Goal: Navigation & Orientation: Find specific page/section

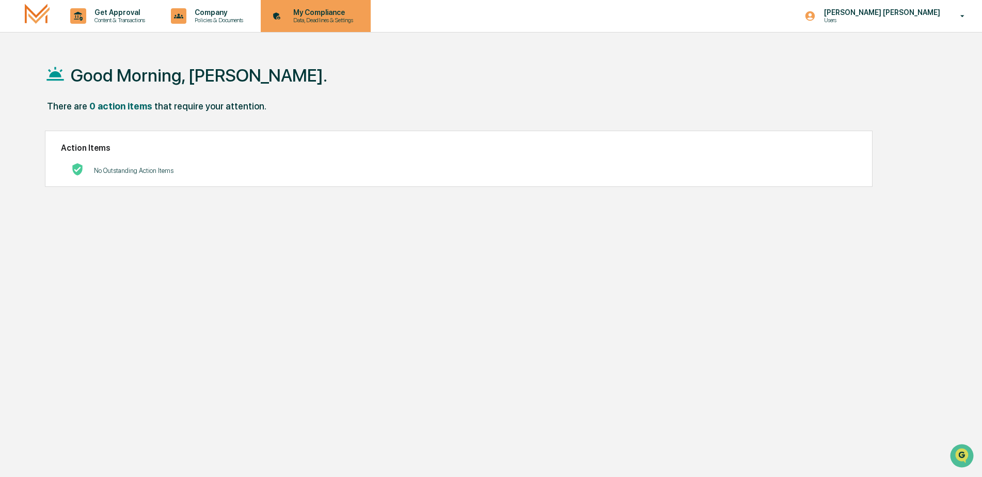
click at [311, 9] on p "My Compliance" at bounding box center [321, 12] width 73 height 8
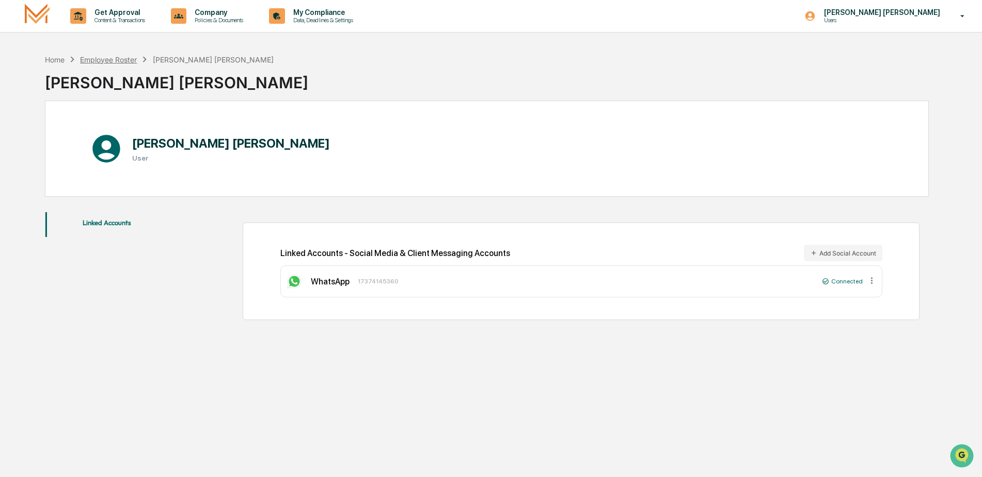
click at [103, 59] on div "Employee Roster" at bounding box center [108, 59] width 57 height 9
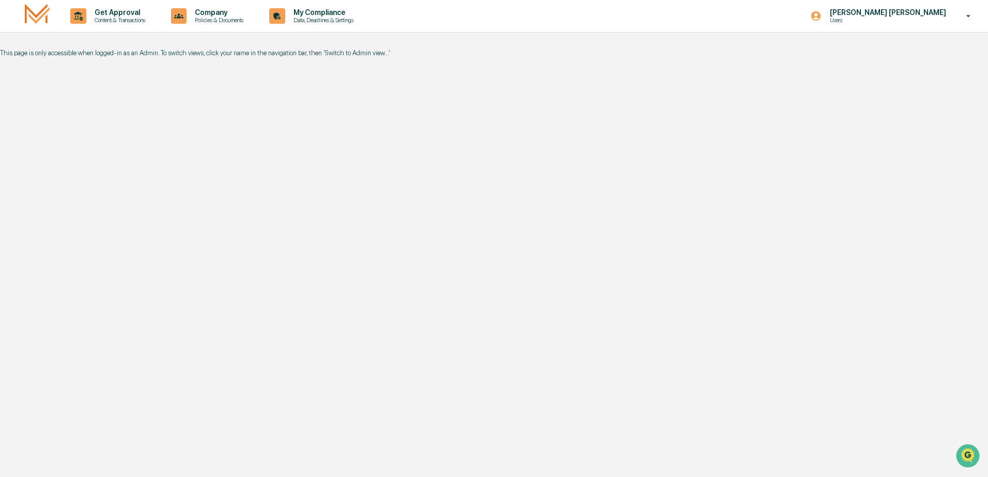
click at [964, 19] on icon at bounding box center [968, 16] width 18 height 10
click at [36, 18] on div at bounding box center [494, 238] width 988 height 477
click at [36, 18] on img at bounding box center [37, 16] width 25 height 24
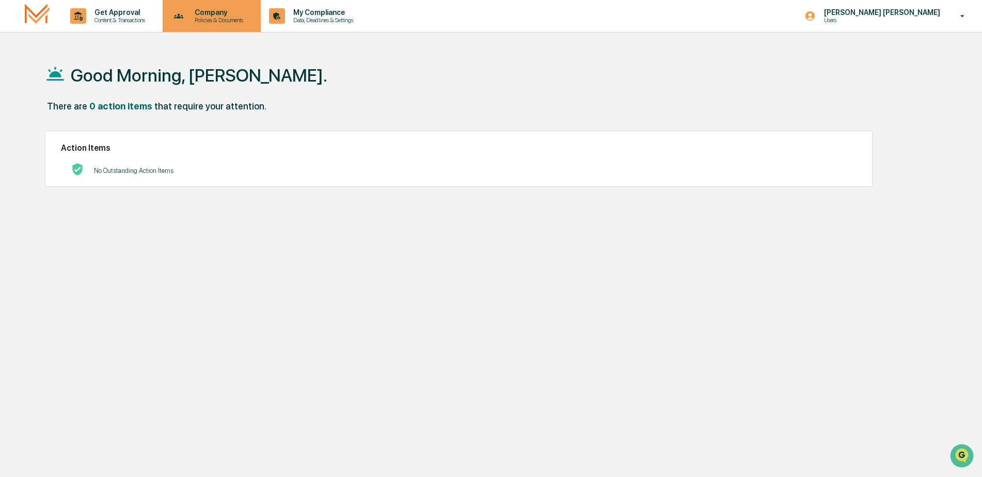
click at [211, 13] on p "Company" at bounding box center [217, 12] width 62 height 8
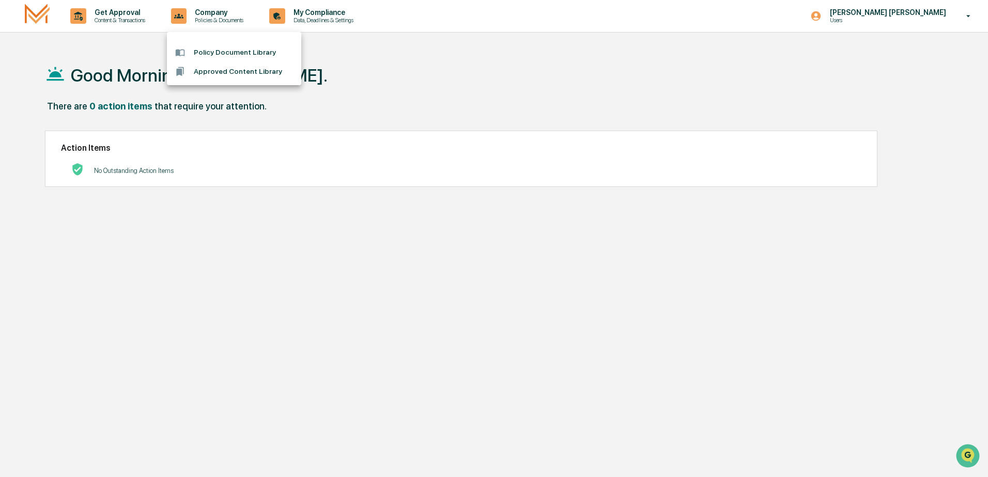
click at [294, 22] on div at bounding box center [494, 238] width 988 height 477
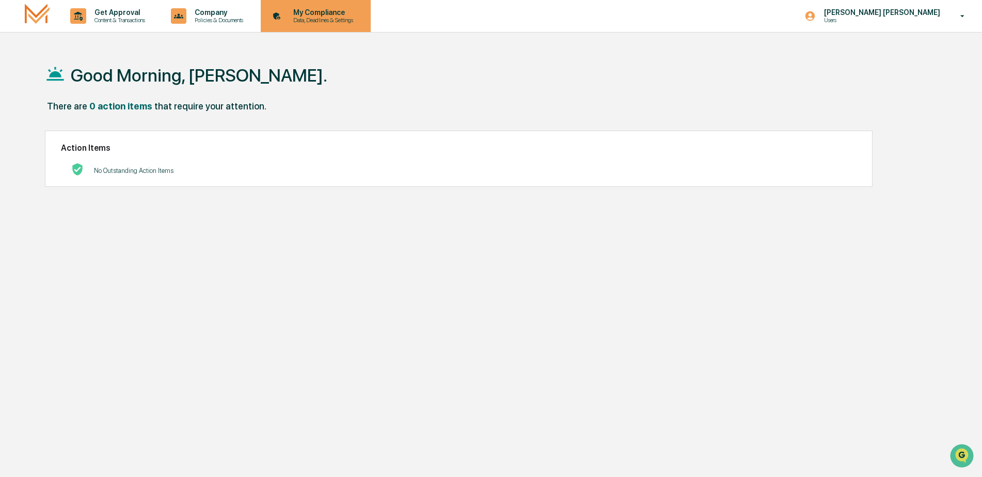
click at [307, 15] on p "My Compliance" at bounding box center [321, 12] width 73 height 8
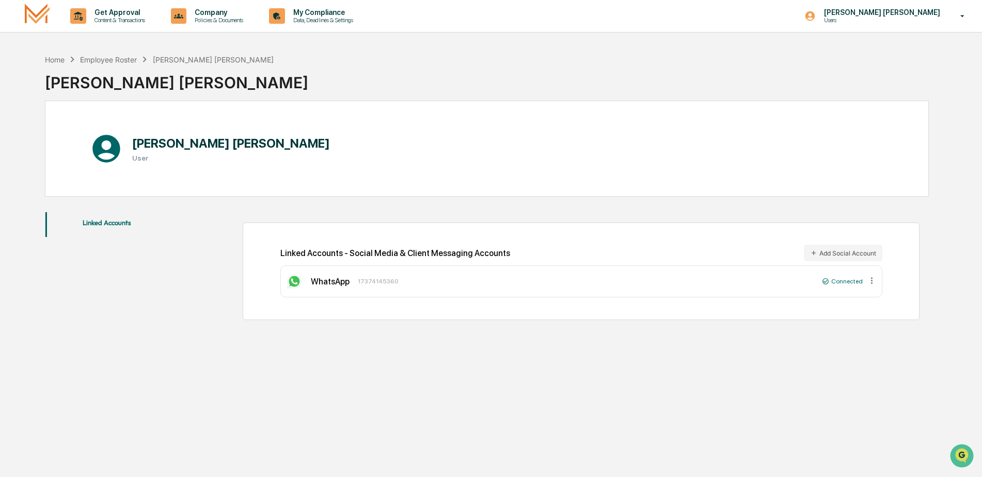
click at [97, 221] on button "Linked Accounts" at bounding box center [106, 224] width 123 height 25
click at [57, 61] on div "Home" at bounding box center [55, 59] width 20 height 9
